Goal: Task Accomplishment & Management: Use online tool/utility

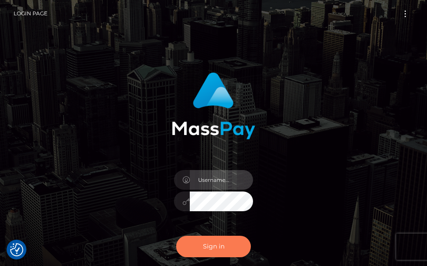
type input "terry.cope2"
click at [212, 250] on button "Sign in" at bounding box center [213, 247] width 75 height 22
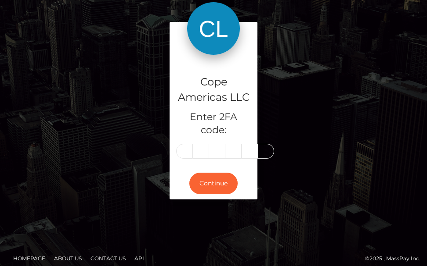
scroll to position [0, 1]
type input "6"
type input "2"
type input "4"
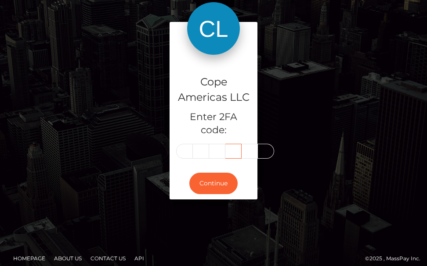
type input "5"
type input "4"
type input "3"
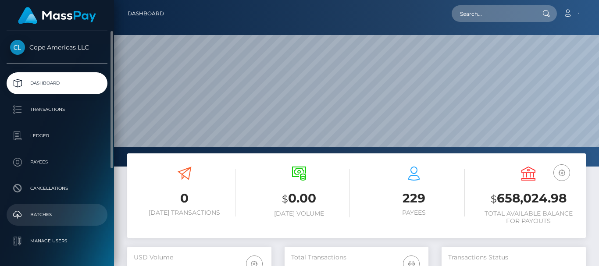
click at [38, 215] on p "Batches" at bounding box center [57, 214] width 94 height 13
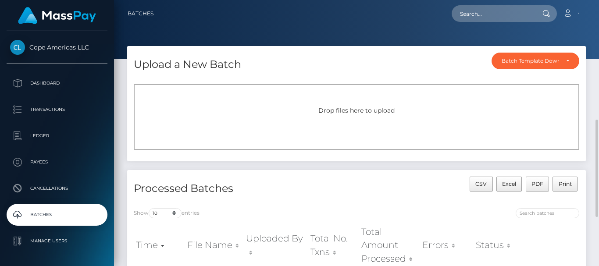
scroll to position [88, 0]
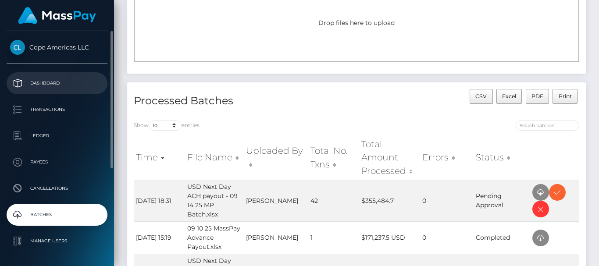
click at [39, 82] on p "Dashboard" at bounding box center [57, 83] width 94 height 13
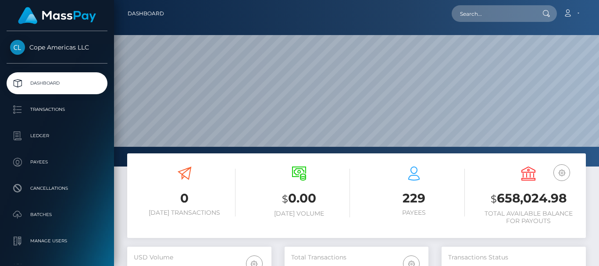
scroll to position [156, 144]
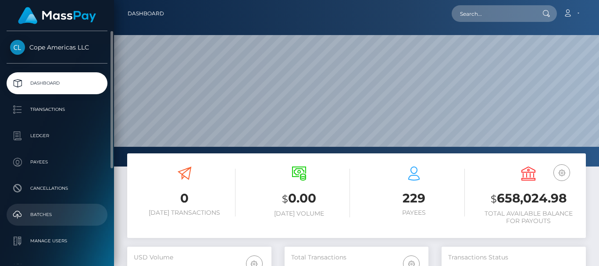
click at [45, 213] on p "Batches" at bounding box center [57, 214] width 94 height 13
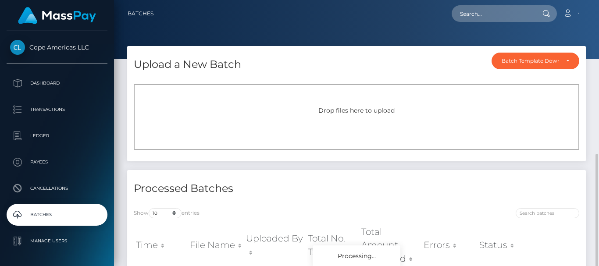
scroll to position [88, 0]
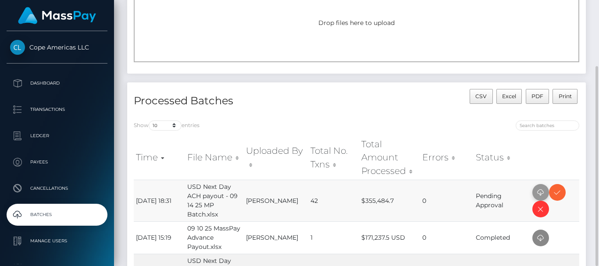
click at [539, 194] on icon at bounding box center [541, 192] width 11 height 11
click at [560, 193] on icon at bounding box center [557, 192] width 11 height 11
